Goal: Check status: Check status

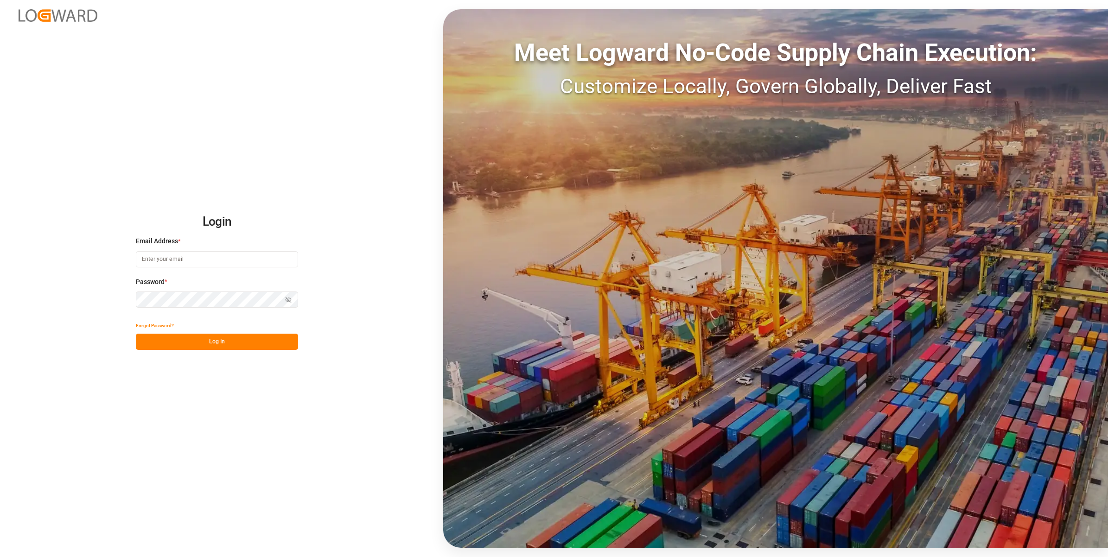
type input "[PERSON_NAME][EMAIL_ADDRESS][PERSON_NAME][DOMAIN_NAME]"
click at [240, 343] on button "Log In" at bounding box center [217, 342] width 162 height 16
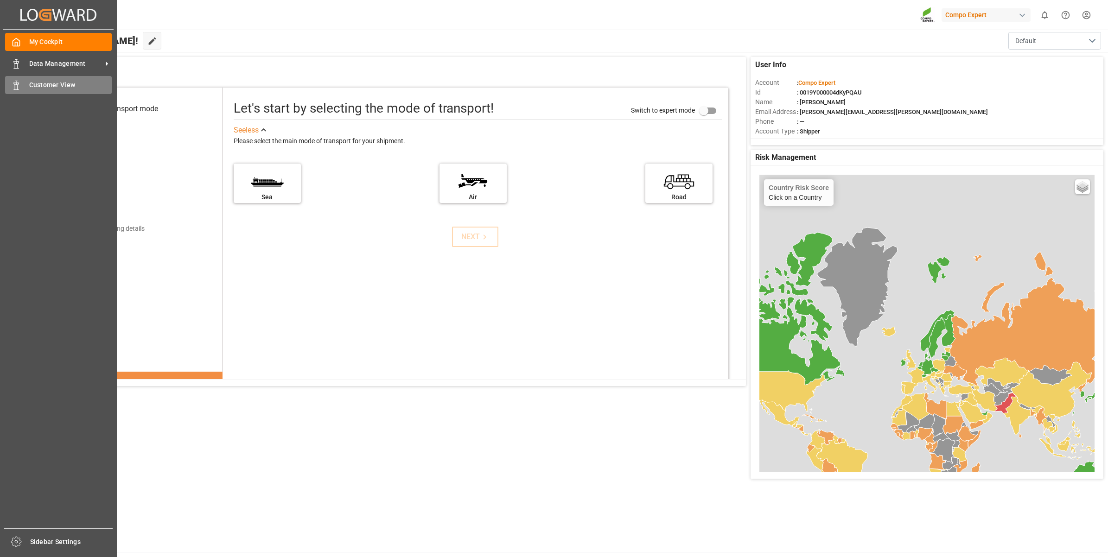
click at [54, 87] on span "Customer View" at bounding box center [70, 85] width 83 height 10
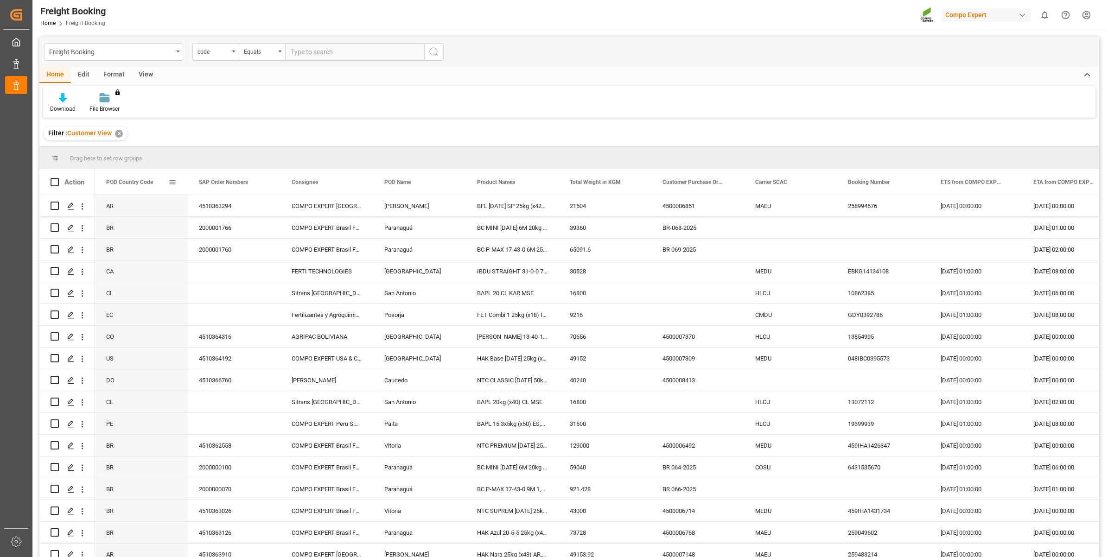
click at [174, 184] on span at bounding box center [172, 182] width 8 height 8
click at [221, 184] on span "filter" at bounding box center [224, 183] width 8 height 8
click at [202, 229] on input "Filter Value" at bounding box center [215, 232] width 91 height 19
type input "PE"
click at [226, 262] on button "Apply" at bounding box center [226, 260] width 17 height 9
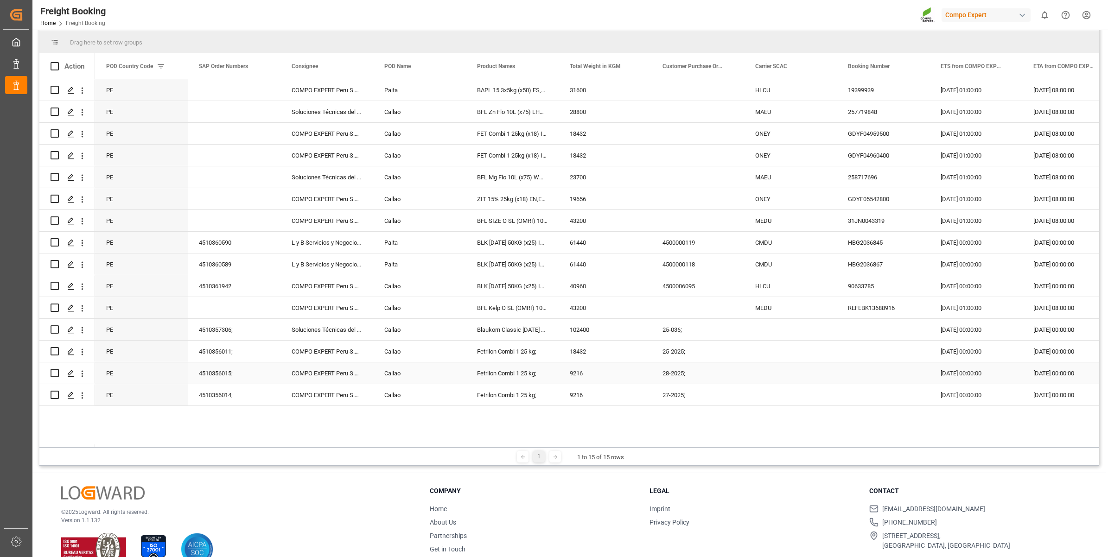
scroll to position [137, 0]
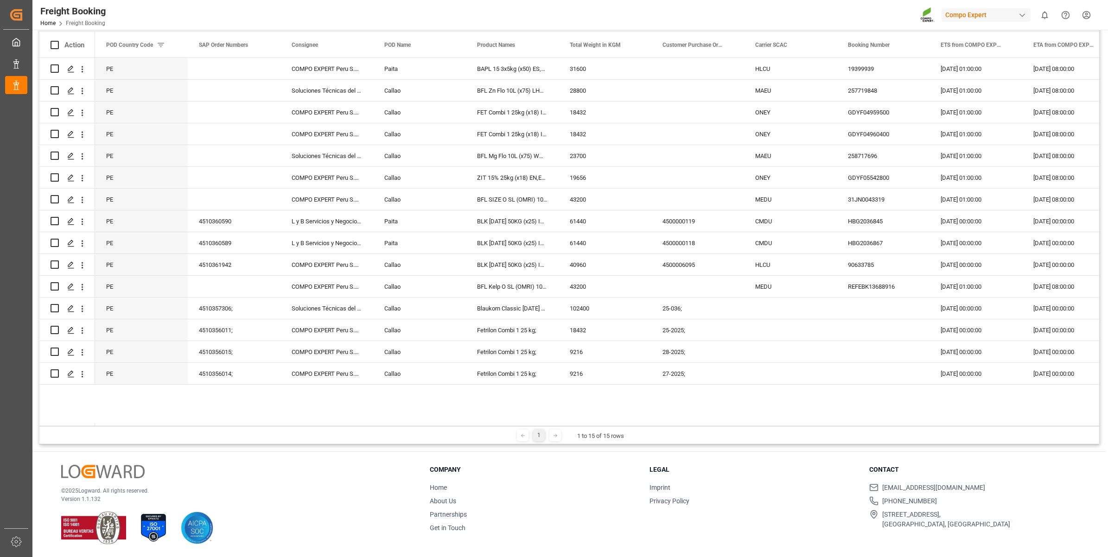
click at [555, 439] on div at bounding box center [555, 436] width 12 height 12
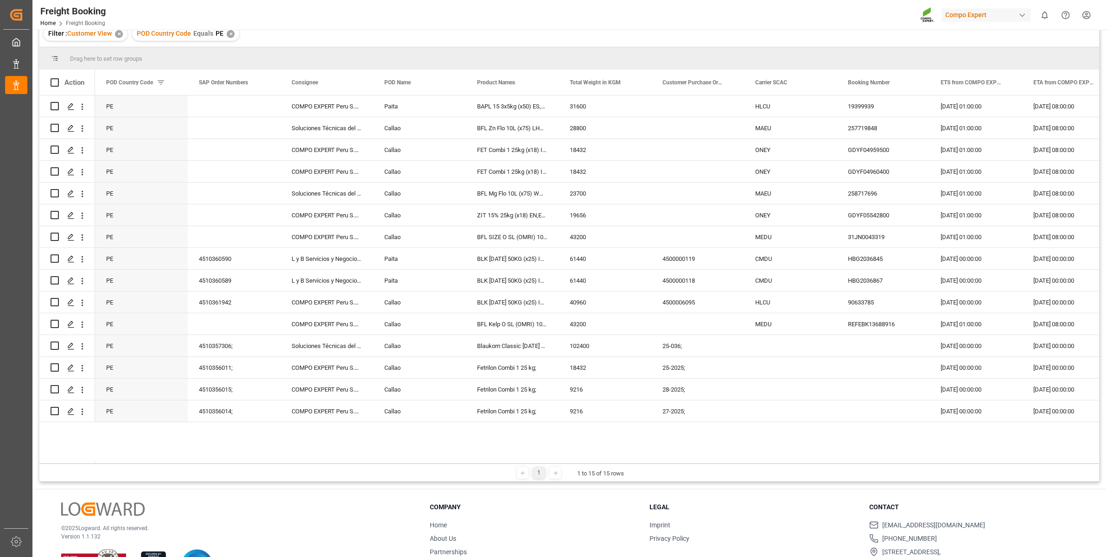
scroll to position [79, 0]
